Goal: Find specific page/section: Find specific page/section

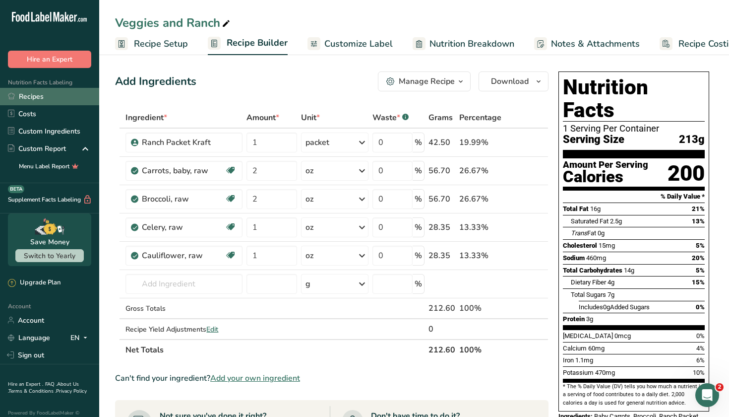
click at [61, 98] on link "Recipes" at bounding box center [49, 96] width 99 height 17
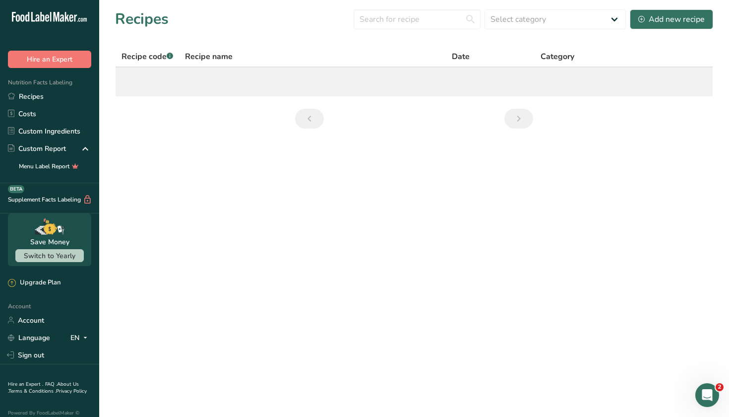
click at [431, 200] on main "Recipes Select category All Baked Goods Beverages Confectionery Cooked Meals, S…" at bounding box center [364, 208] width 729 height 417
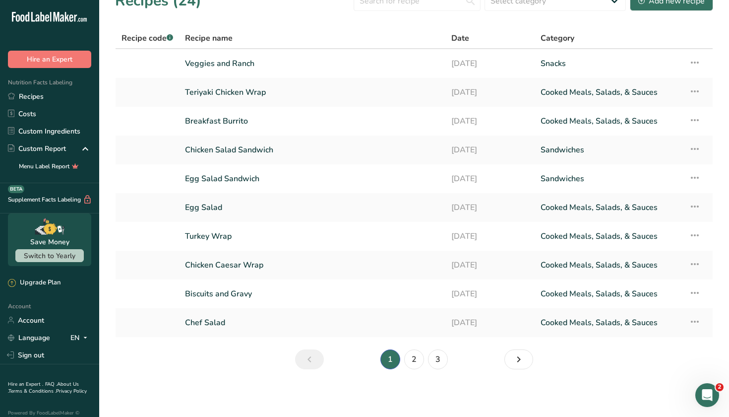
scroll to position [18, 0]
click at [52, 137] on link "Custom Ingredients" at bounding box center [49, 130] width 99 height 17
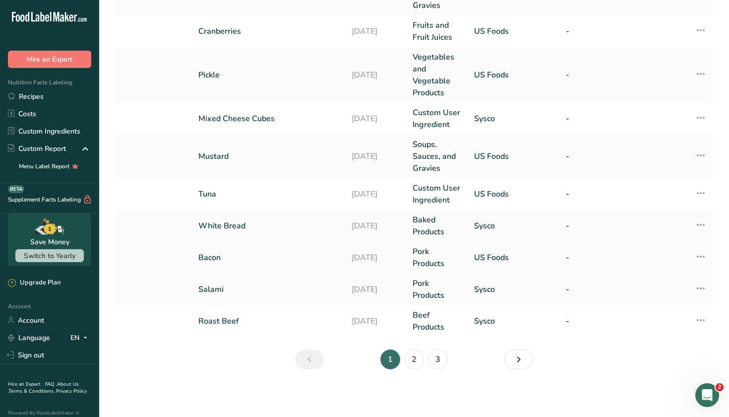
scroll to position [300, 0]
click at [415, 352] on link "2" at bounding box center [414, 359] width 20 height 20
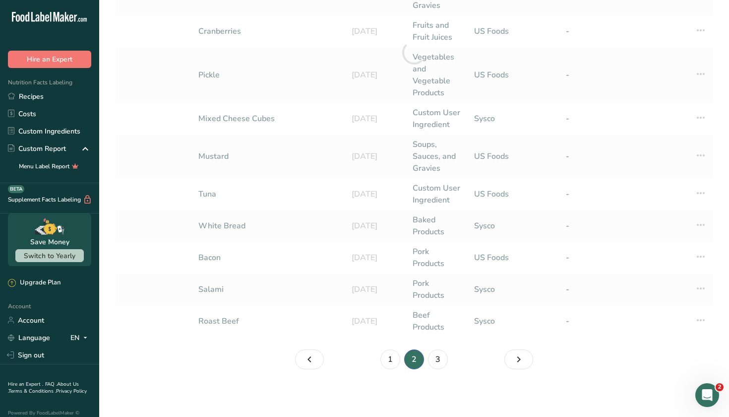
scroll to position [300, 0]
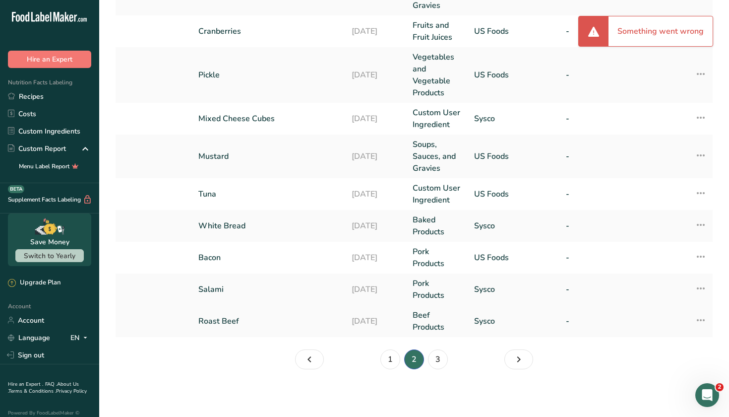
click at [244, 313] on td "Roast Beef" at bounding box center [268, 321] width 153 height 32
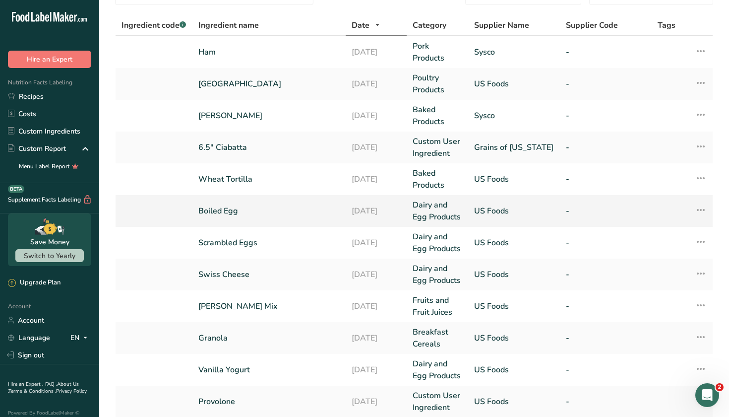
scroll to position [63, 0]
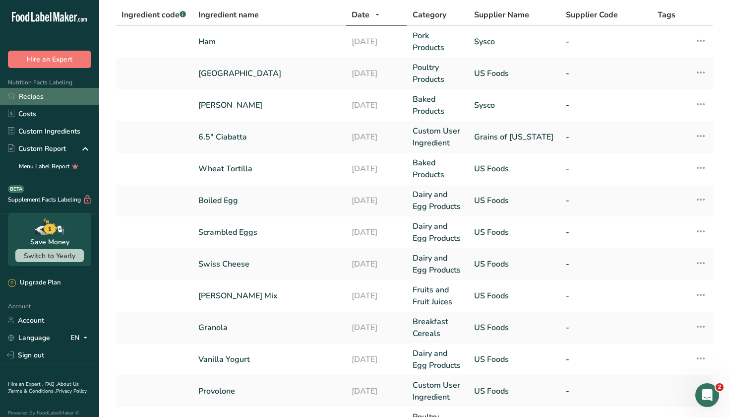
click at [66, 100] on link "Recipes" at bounding box center [49, 96] width 99 height 17
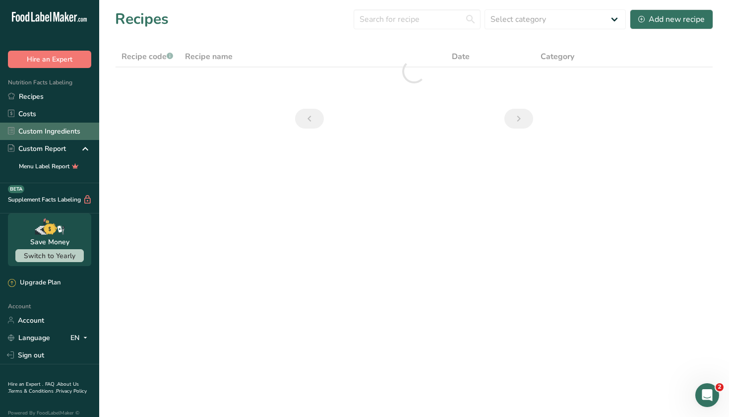
click at [50, 125] on link "Custom Ingredients" at bounding box center [49, 130] width 99 height 17
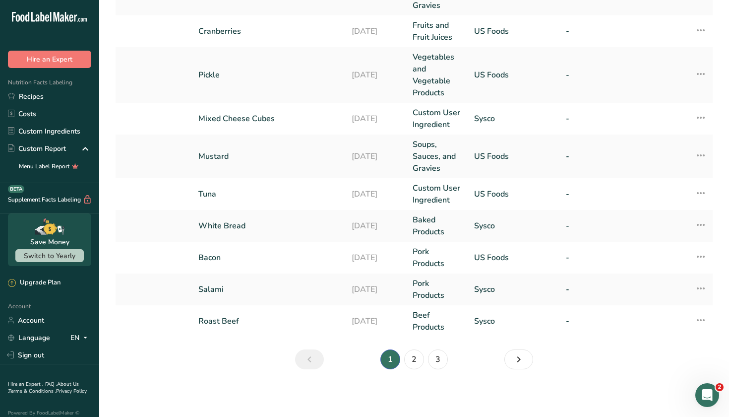
scroll to position [300, 0]
click at [414, 361] on link "2" at bounding box center [414, 359] width 20 height 20
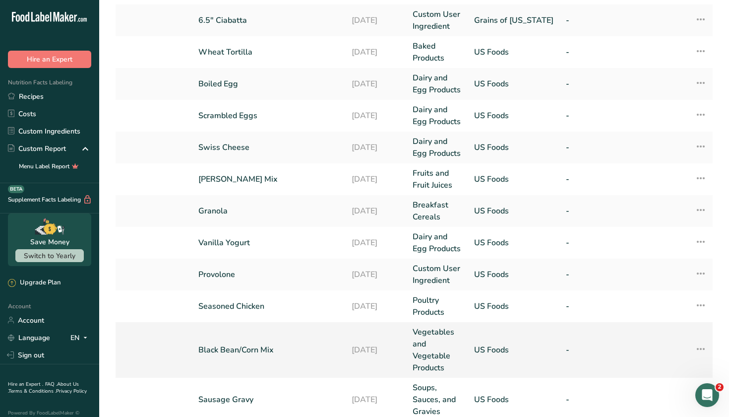
scroll to position [178, 0]
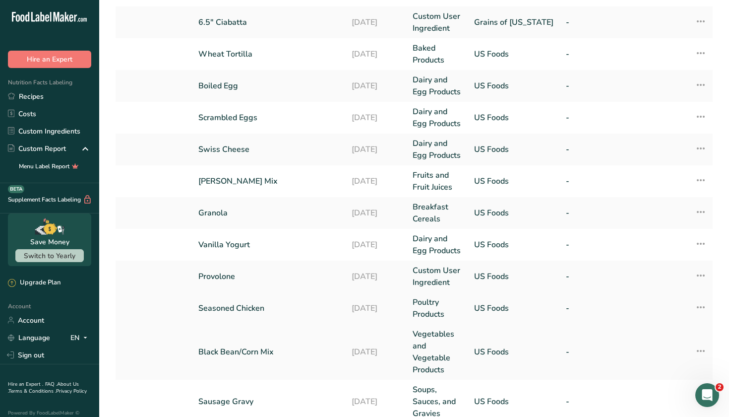
click at [219, 305] on link "Seasoned Chicken" at bounding box center [268, 308] width 141 height 12
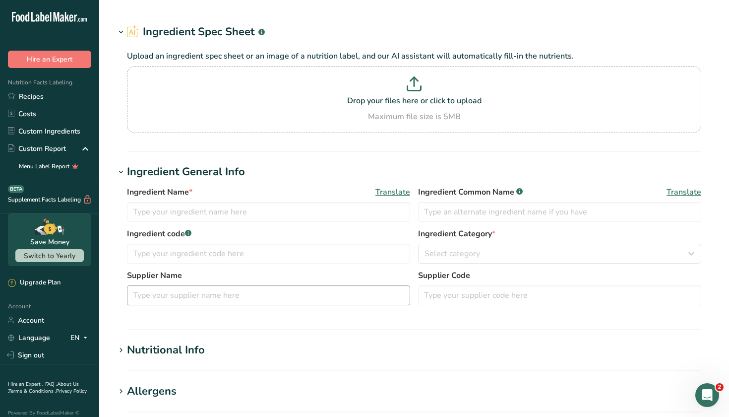
type input "Seasoned Chicken"
type input "US Foods"
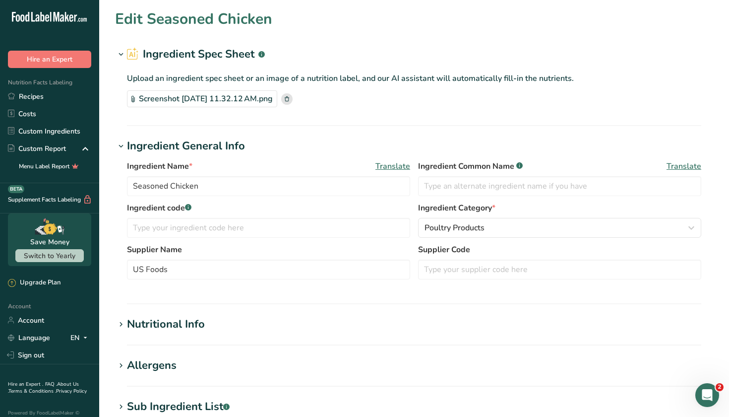
click at [277, 105] on div "Screenshot 2025-07-29 at 11.32.12 AM.png" at bounding box center [202, 98] width 150 height 17
click at [45, 90] on link "Recipes" at bounding box center [49, 96] width 99 height 17
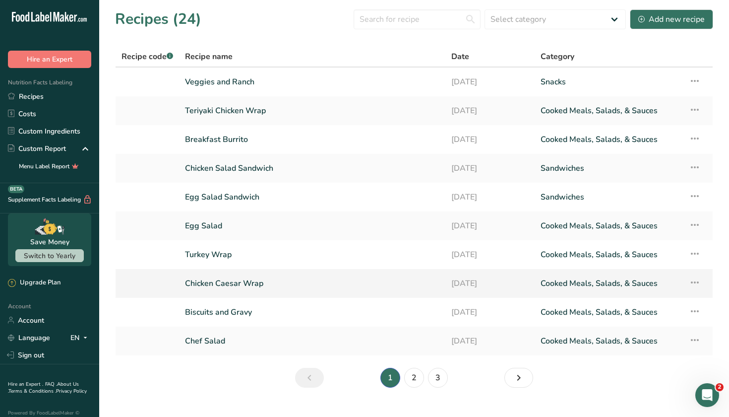
click at [261, 285] on link "Chicken Caesar Wrap" at bounding box center [312, 283] width 254 height 21
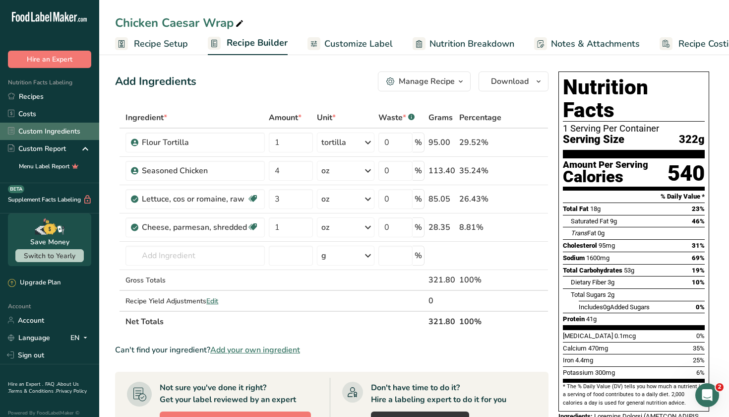
click at [56, 130] on link "Custom Ingredients" at bounding box center [49, 130] width 99 height 17
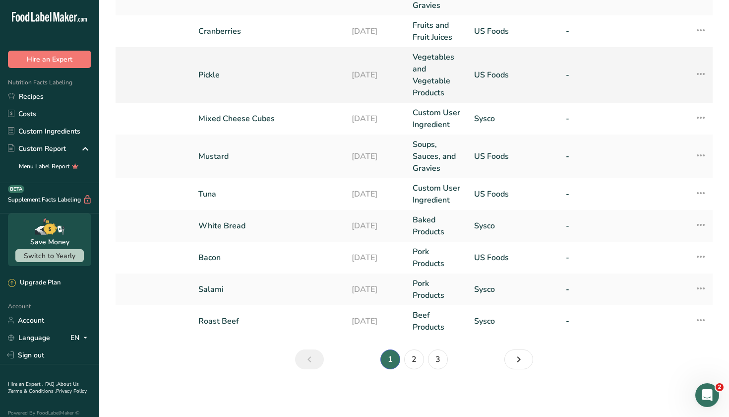
scroll to position [300, 0]
click at [413, 364] on link "2" at bounding box center [414, 359] width 20 height 20
